Goal: Information Seeking & Learning: Learn about a topic

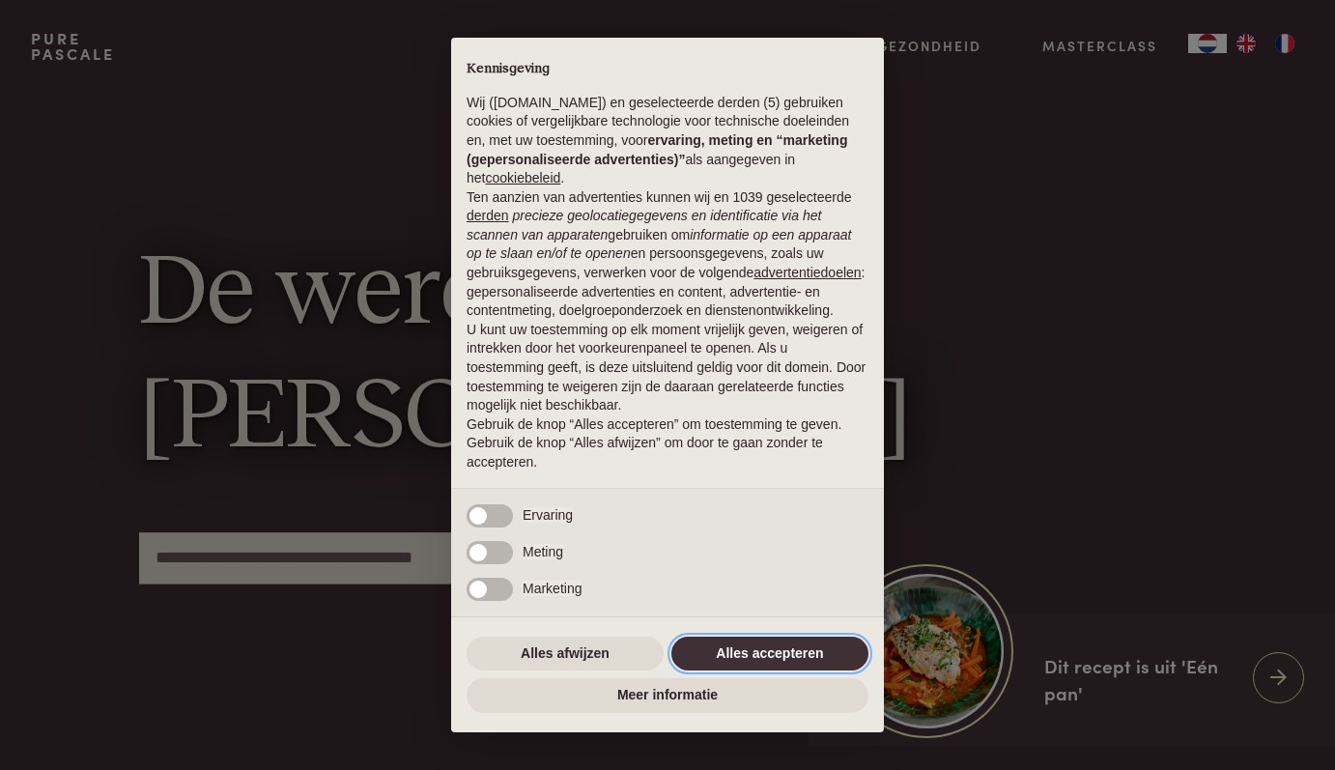
click at [825, 661] on button "Alles accepteren" at bounding box center [769, 653] width 197 height 35
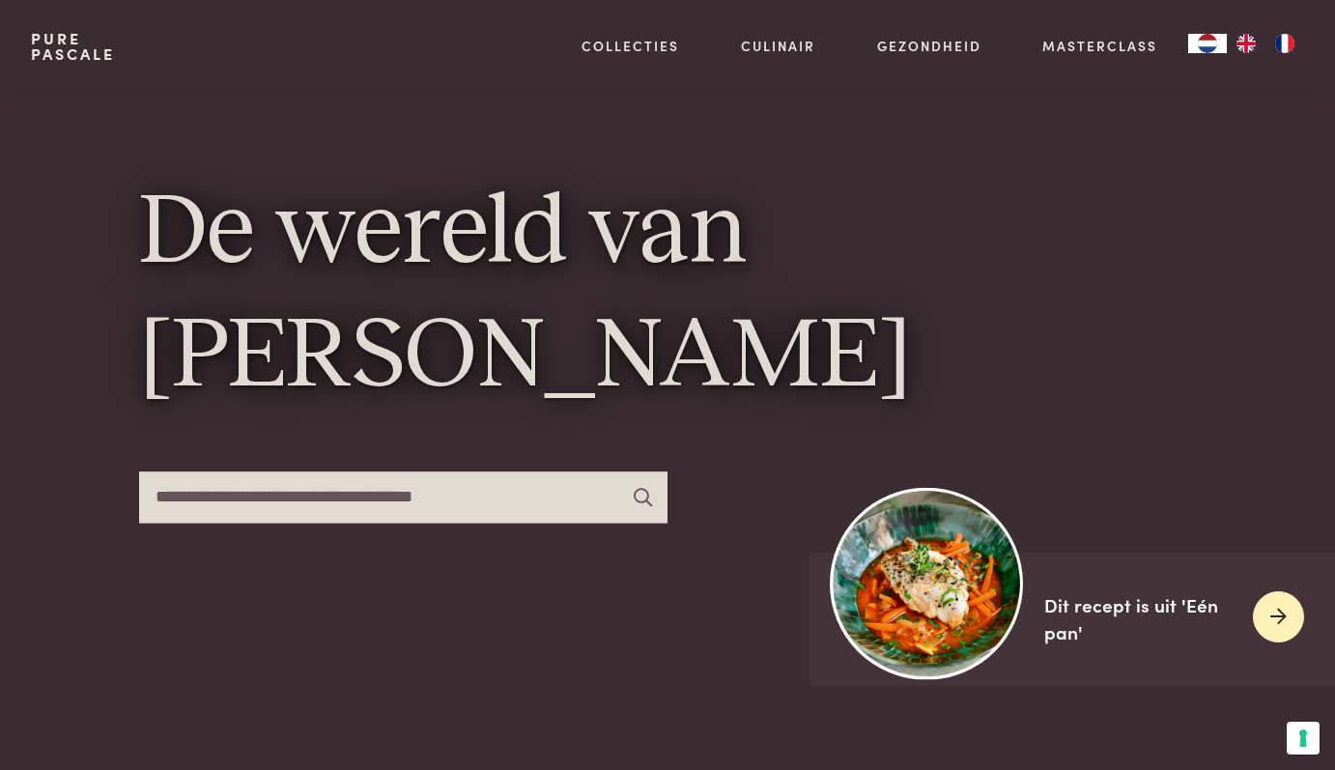
scroll to position [62, 0]
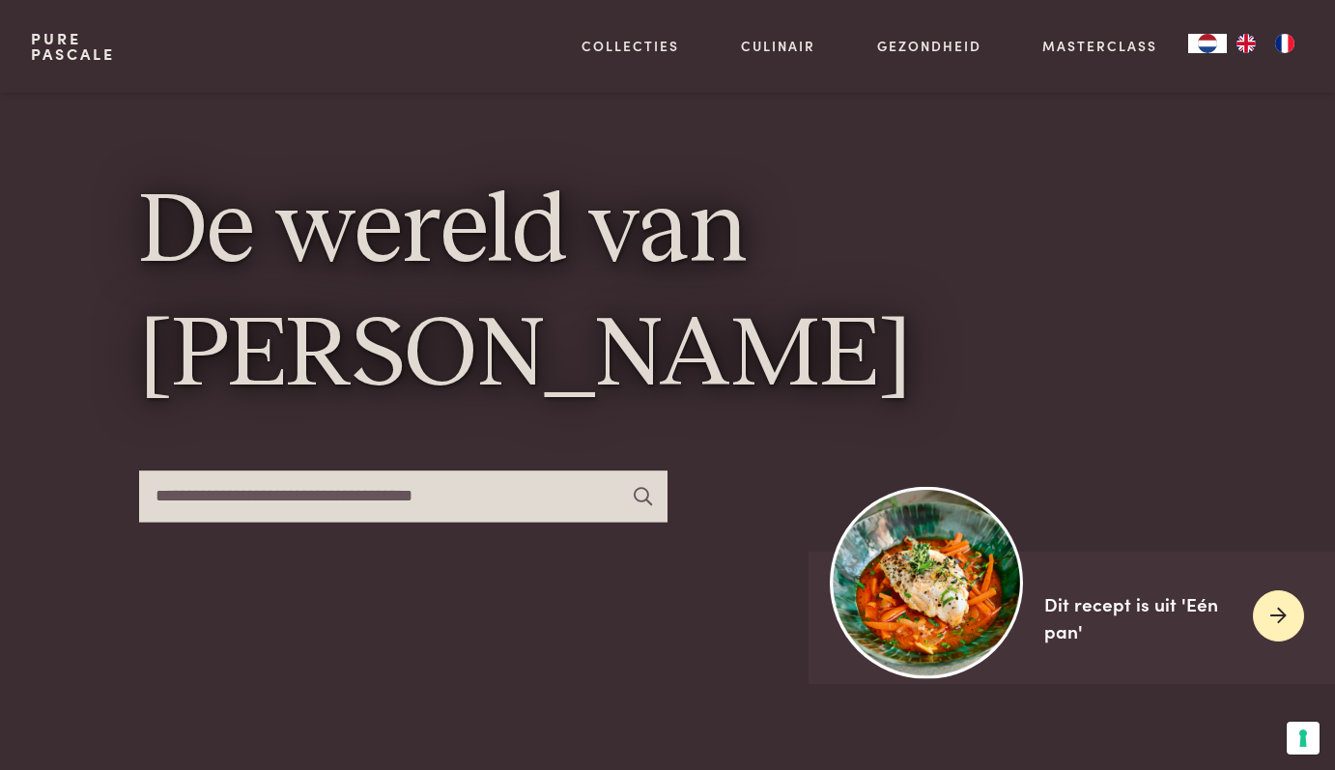
click at [1070, 609] on div "Dit recept is uit 'Eén pan'" at bounding box center [1140, 617] width 193 height 55
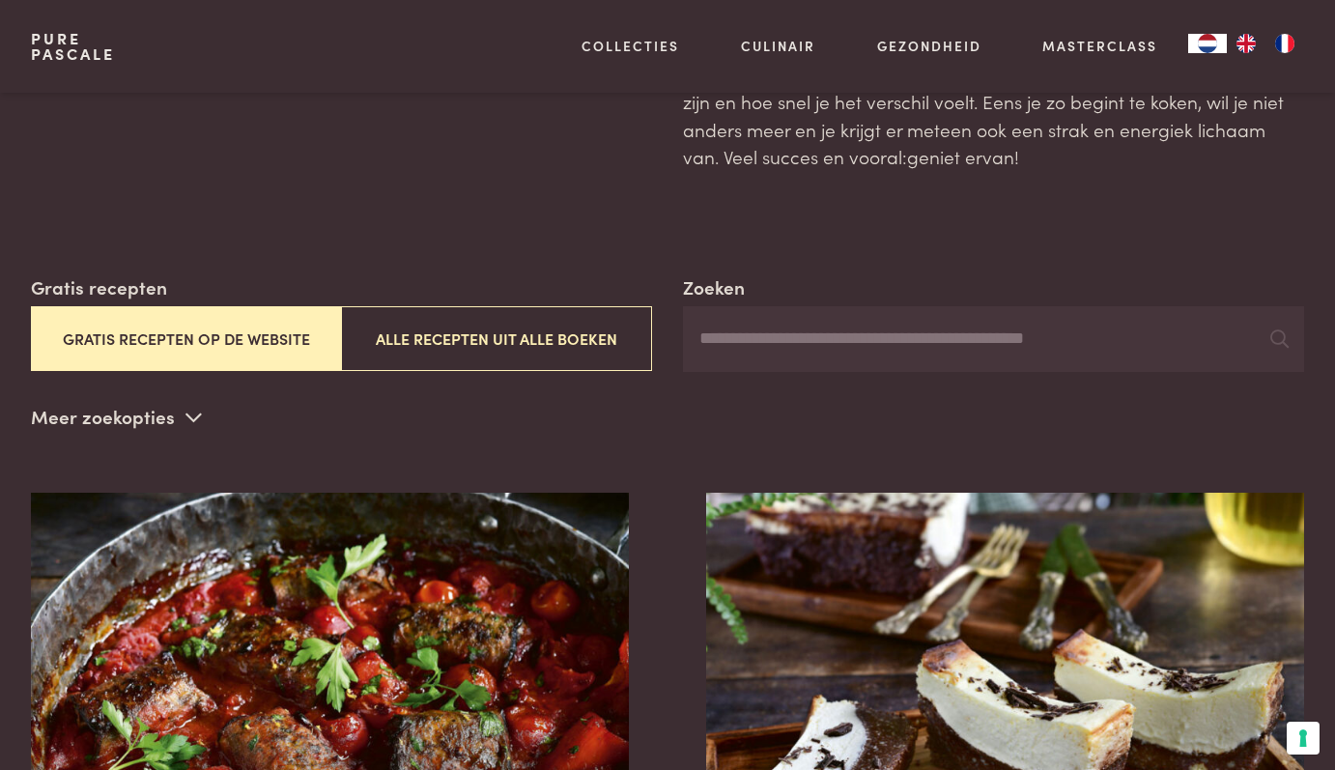
scroll to position [170, 0]
click at [137, 423] on p "Meer zoekopties" at bounding box center [116, 417] width 171 height 29
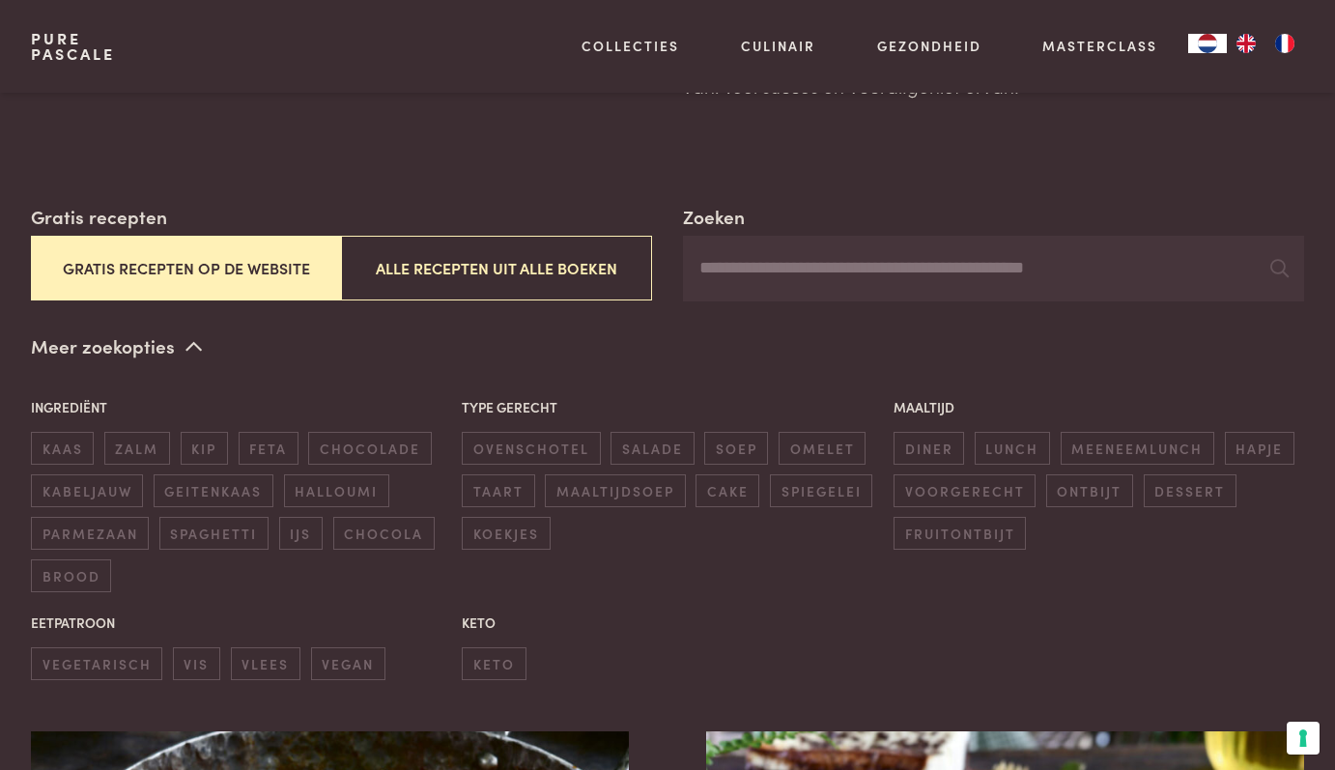
scroll to position [243, 0]
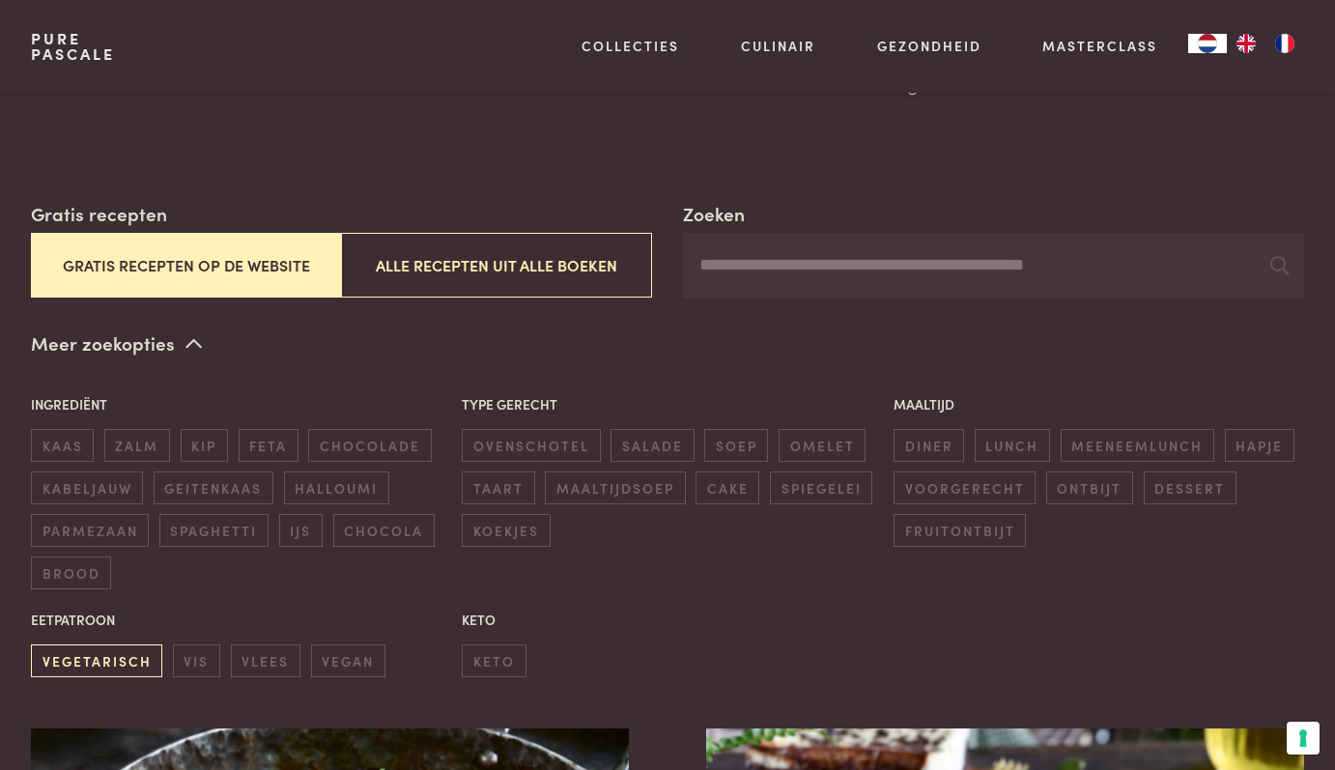
click at [95, 654] on span "vegetarisch" at bounding box center [96, 660] width 131 height 32
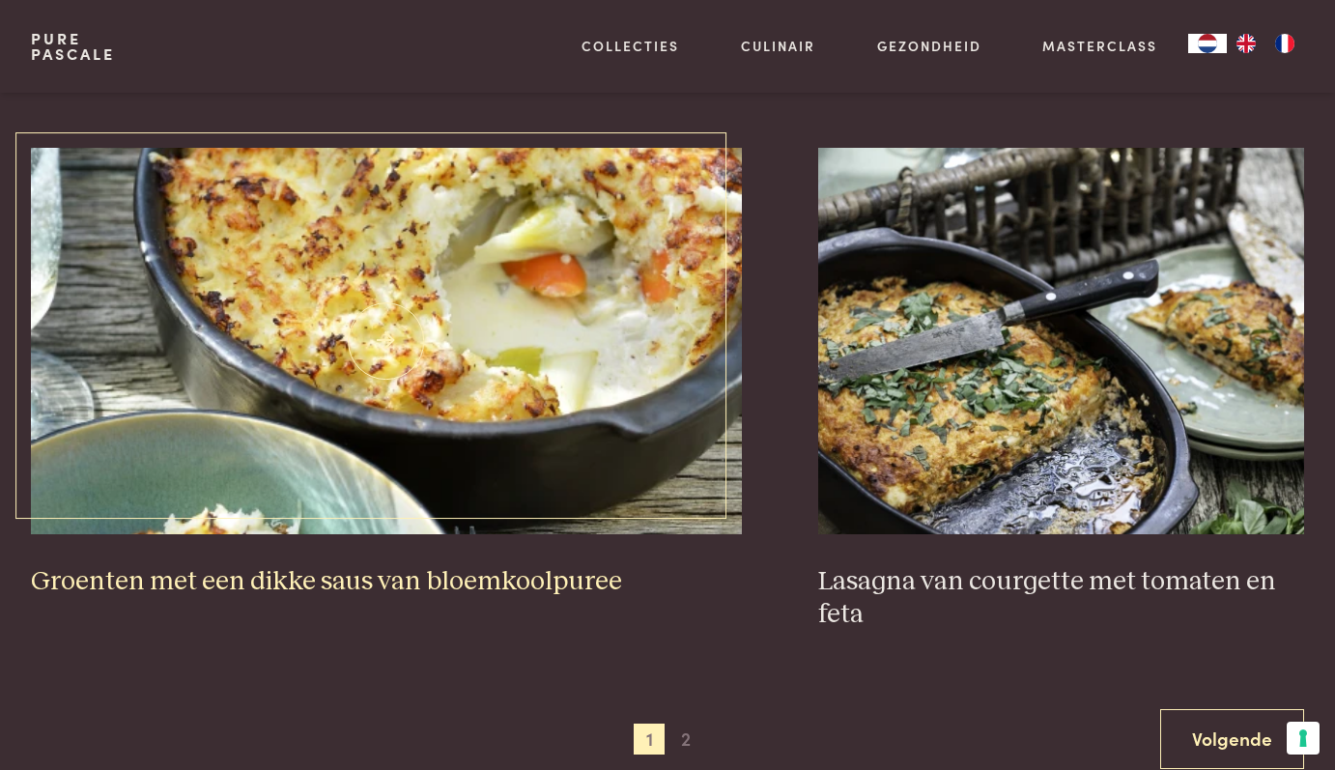
scroll to position [3510, 0]
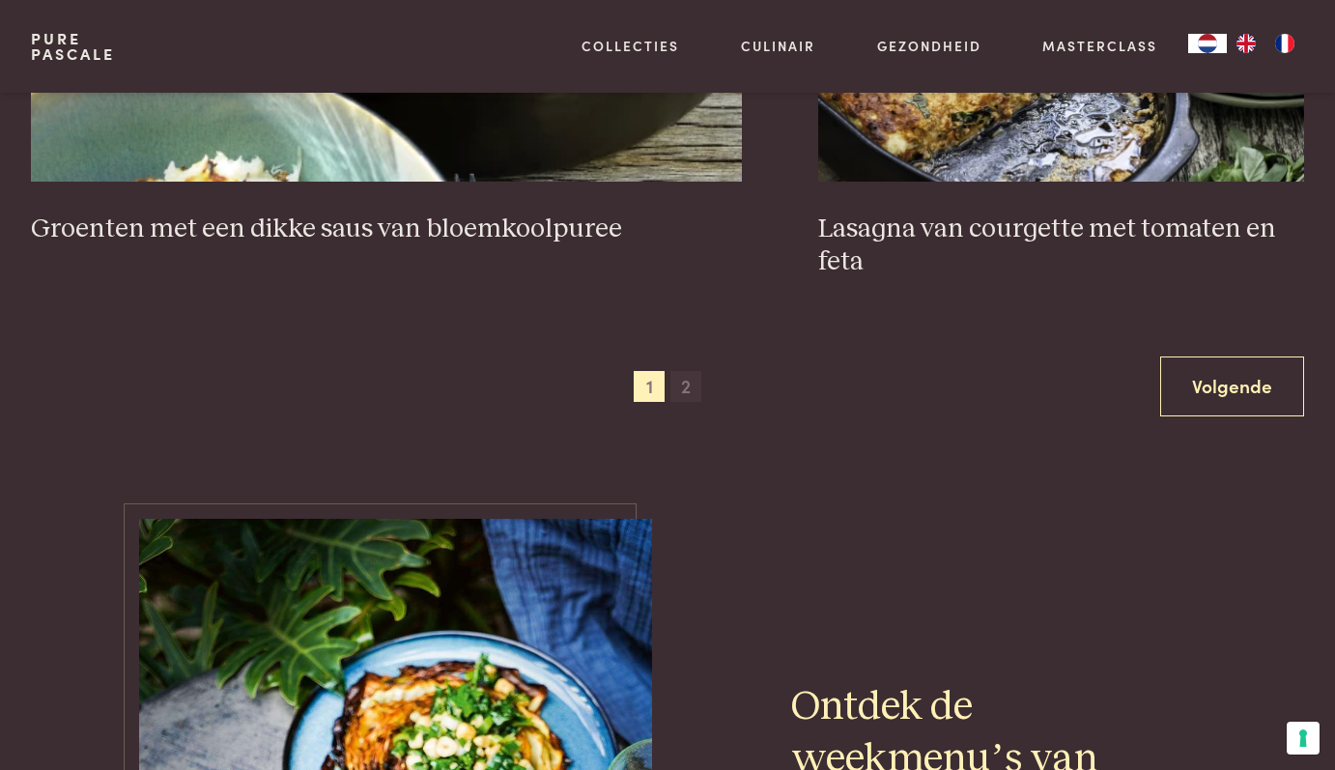
click at [688, 371] on span "2" at bounding box center [685, 386] width 31 height 31
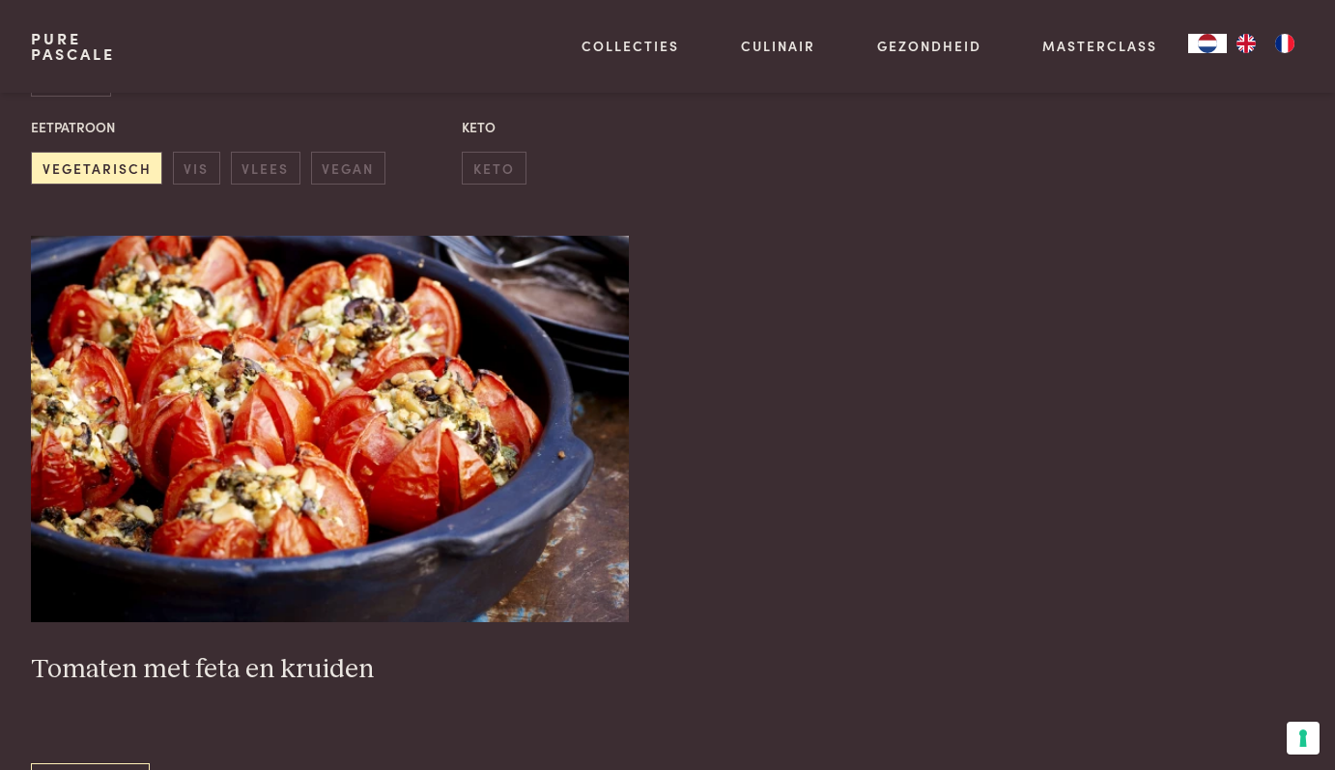
scroll to position [744, 0]
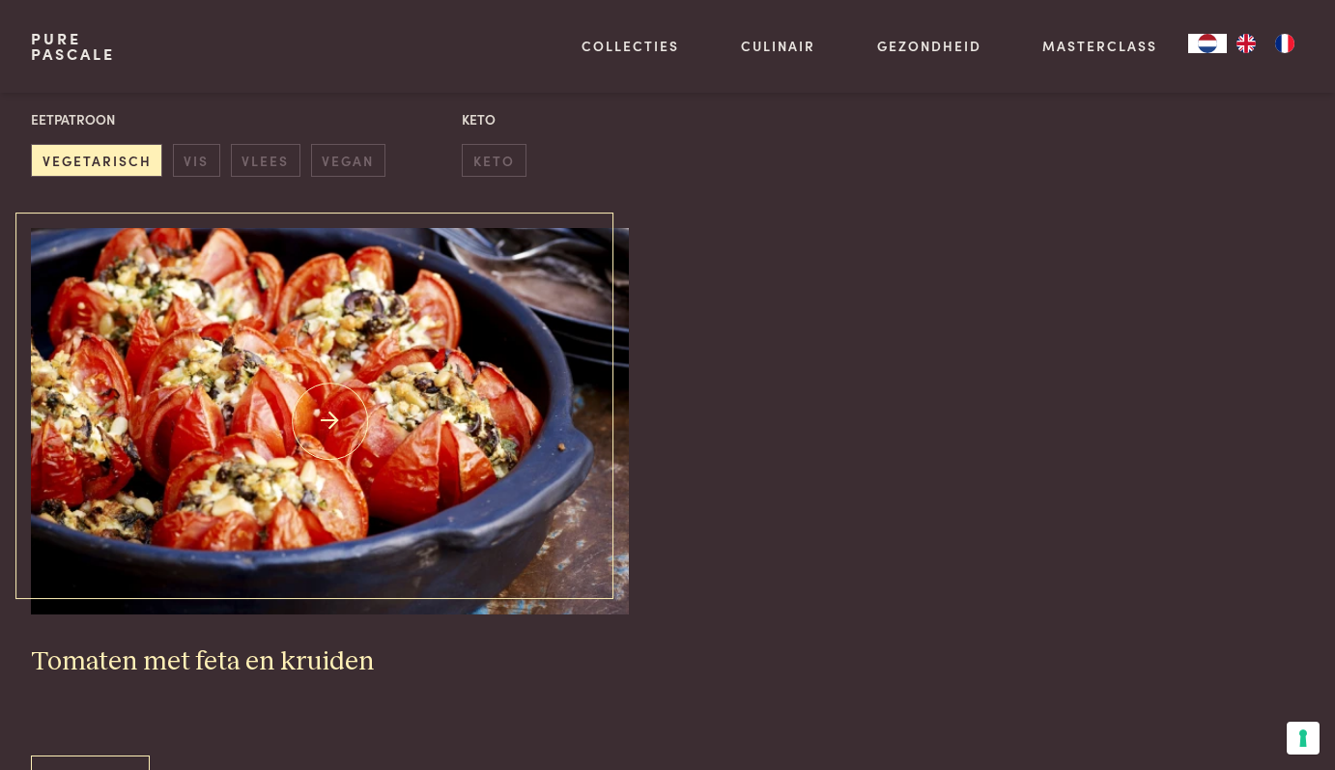
click at [546, 439] on img at bounding box center [330, 421] width 598 height 386
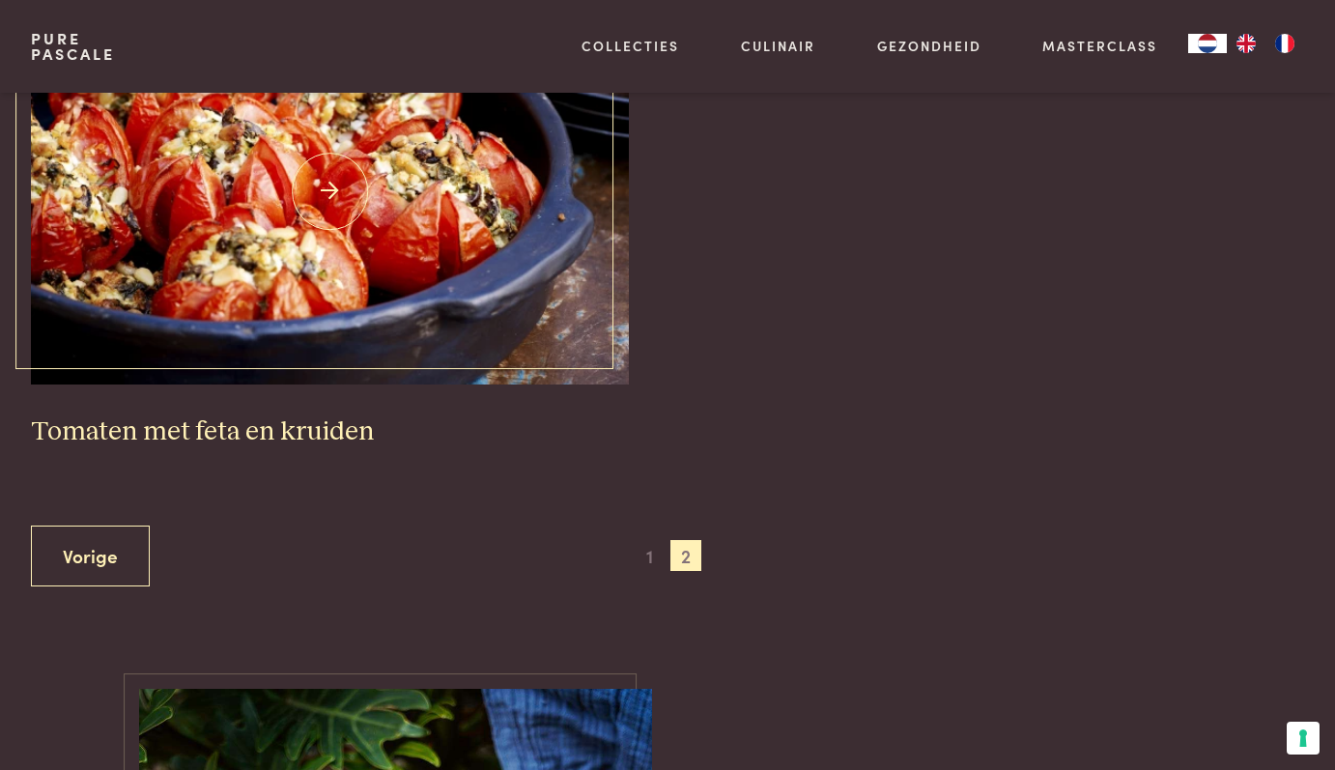
scroll to position [979, 0]
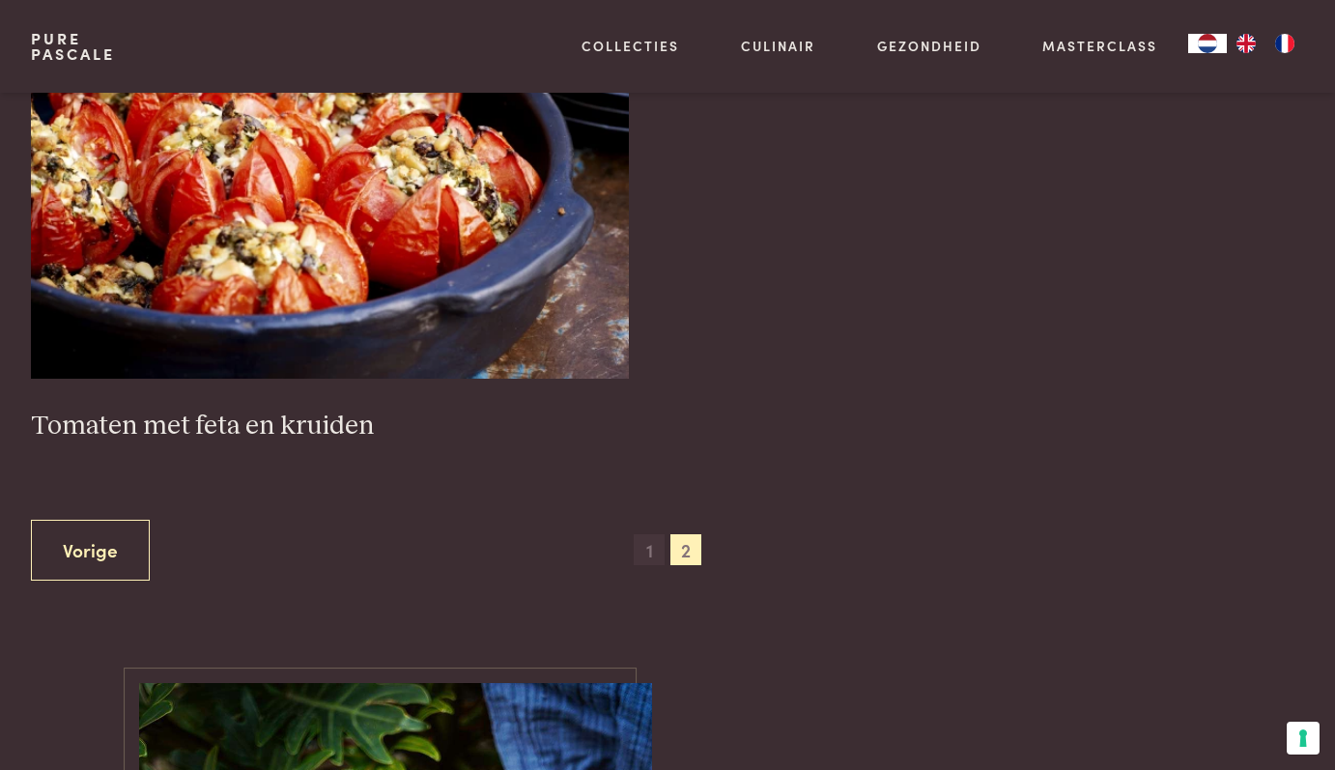
click at [643, 534] on span "1" at bounding box center [648, 549] width 31 height 31
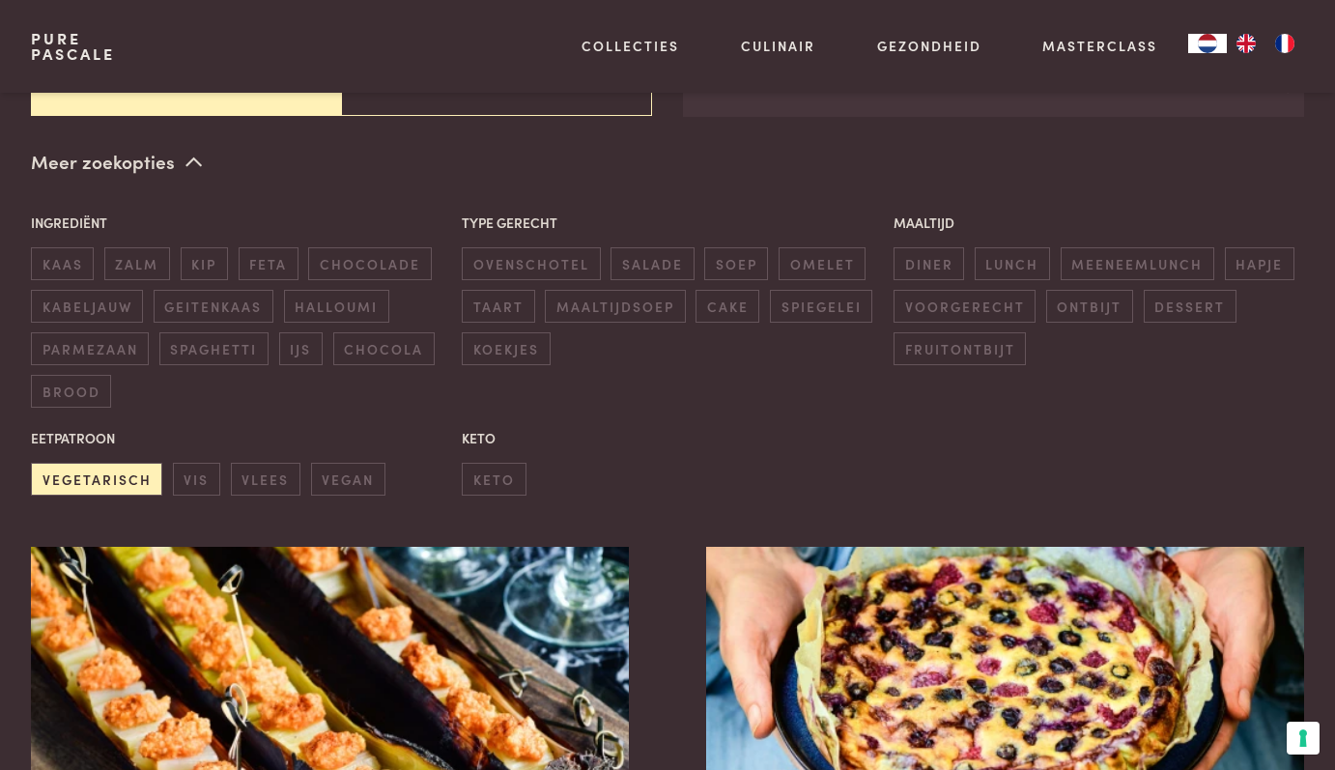
scroll to position [345, 0]
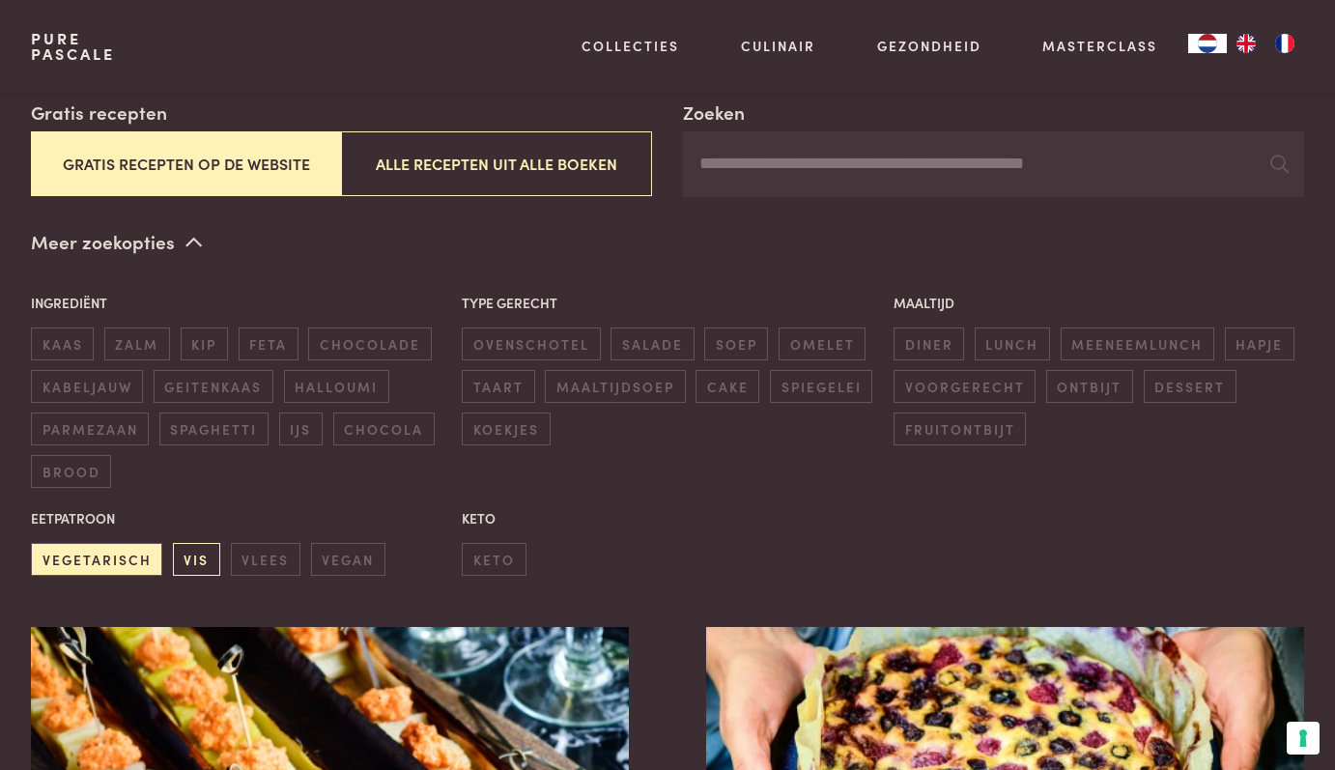
click at [194, 549] on span "vis" at bounding box center [196, 559] width 47 height 32
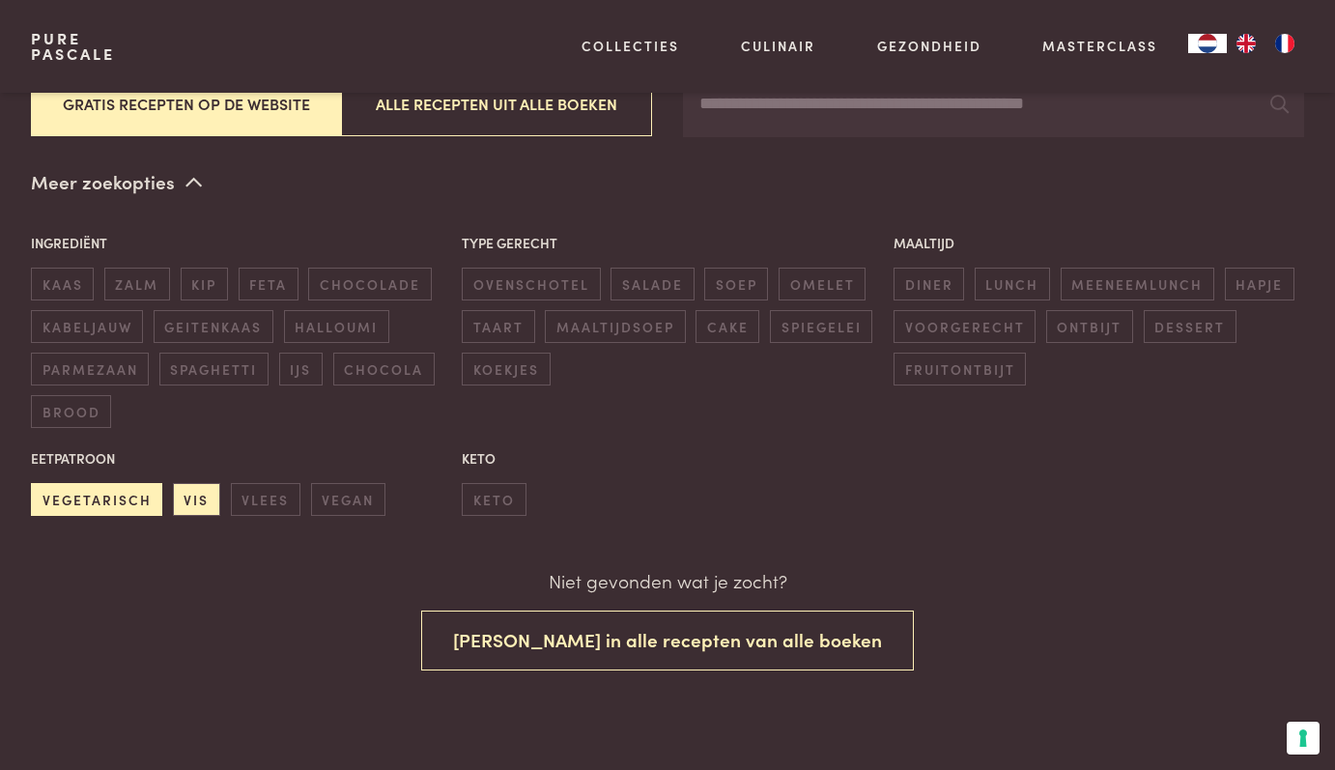
click at [132, 492] on span "vegetarisch" at bounding box center [96, 499] width 131 height 32
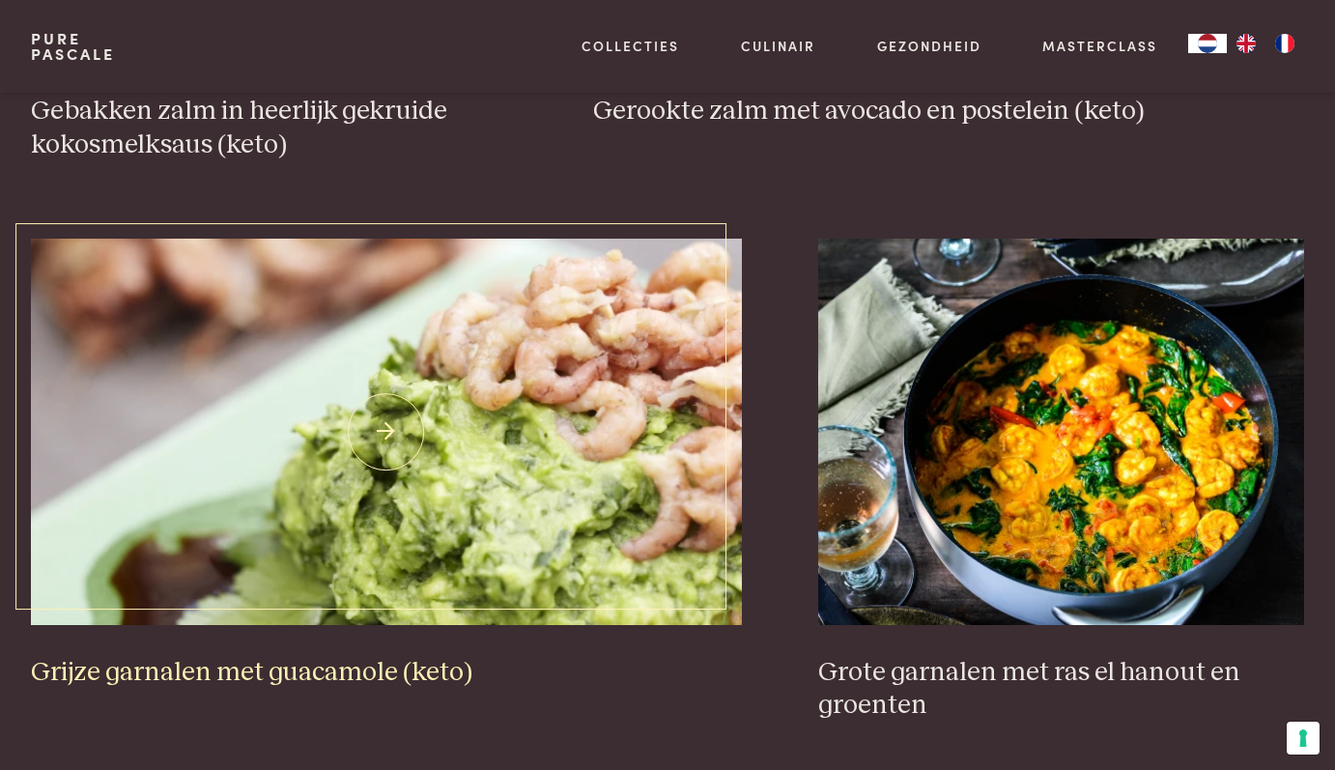
scroll to position [3564, 0]
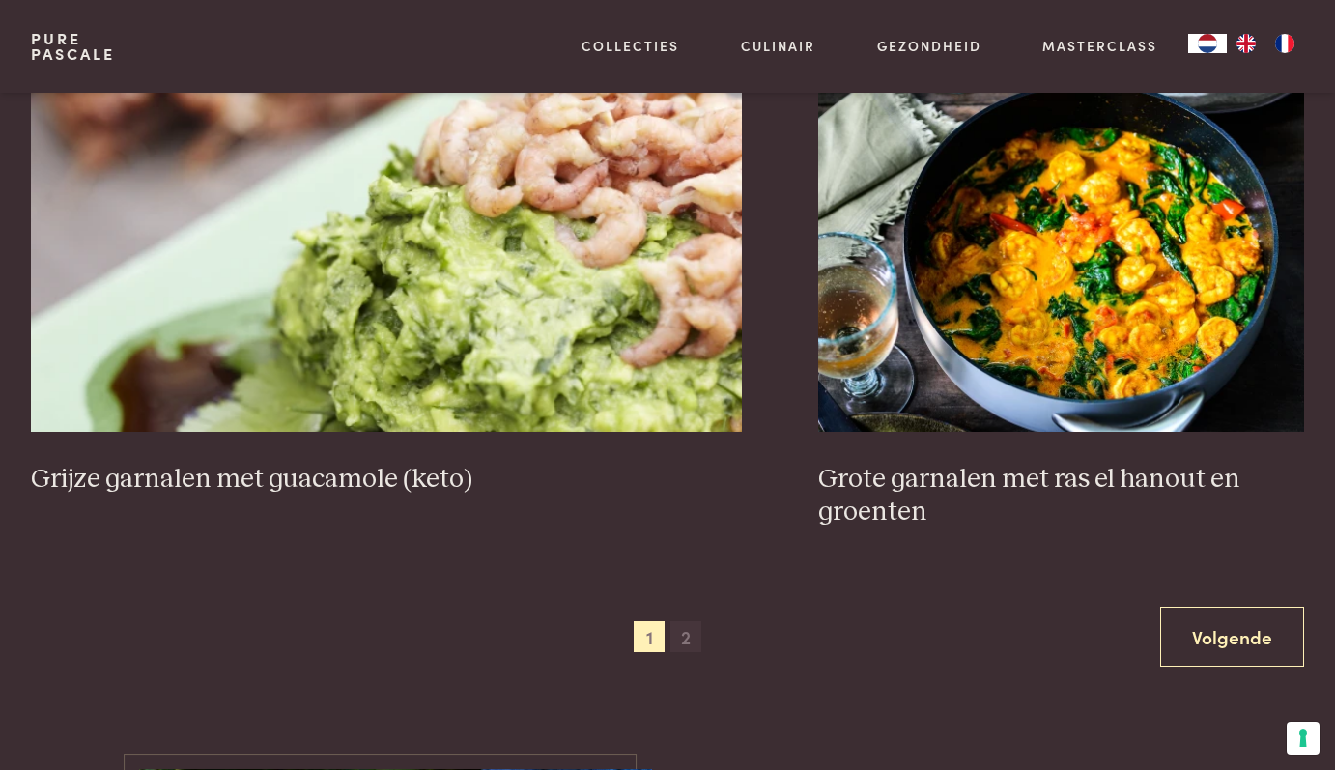
click at [689, 621] on span "2" at bounding box center [685, 636] width 31 height 31
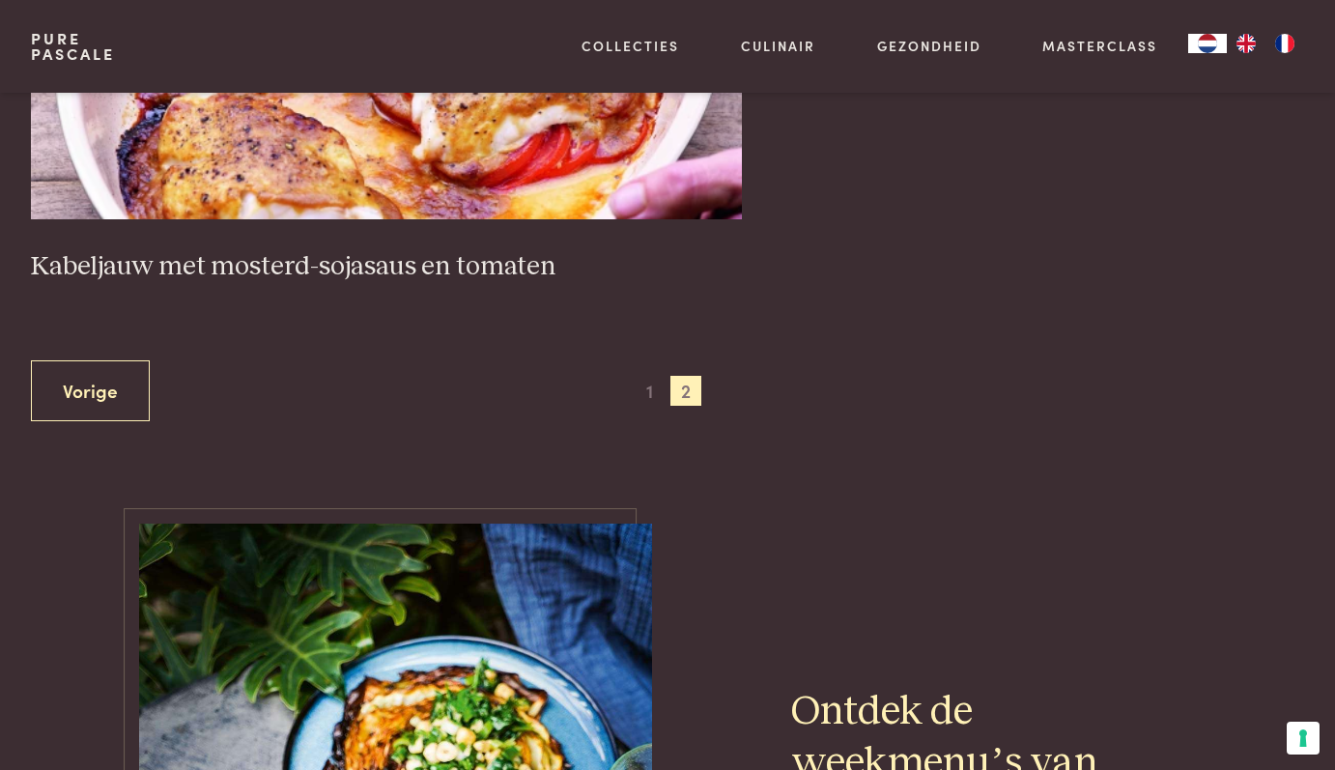
scroll to position [2314, 0]
